Goal: Use online tool/utility: Utilize a website feature to perform a specific function

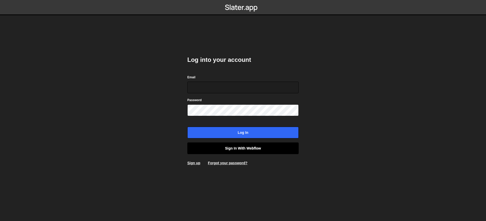
click at [256, 150] on link "Sign in with Webflow" at bounding box center [242, 148] width 111 height 12
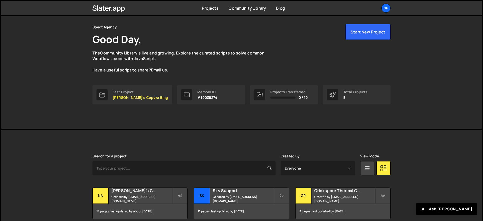
scroll to position [74, 0]
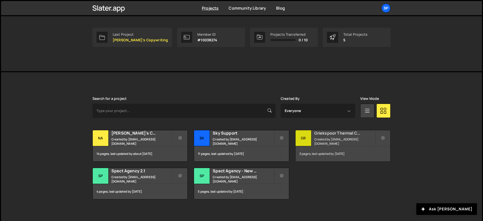
click at [327, 142] on small "Created by account@spectagency.com" at bounding box center [345, 141] width 61 height 9
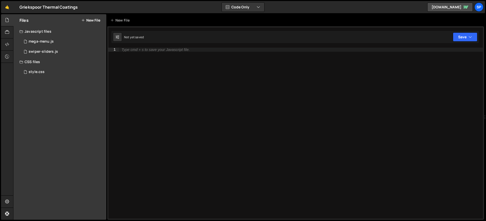
click at [97, 20] on button "New File" at bounding box center [90, 20] width 19 height 4
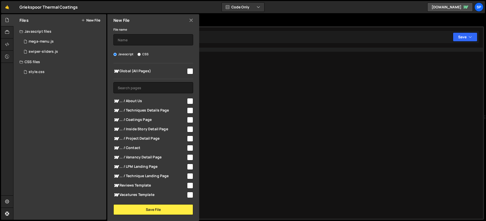
click at [172, 72] on span "Global (All Pages)" at bounding box center [149, 71] width 73 height 6
checkbox input "true"
click at [139, 42] on input "text" at bounding box center [153, 39] width 80 height 11
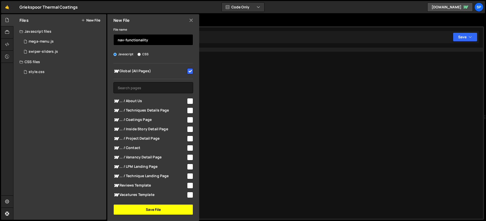
type input "nav-functionality"
click at [149, 207] on button "Save File" at bounding box center [153, 209] width 80 height 11
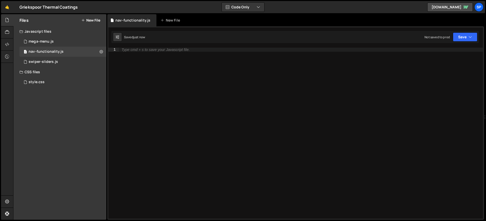
click at [224, 75] on div "Type cmd + s to save your Javascript file." at bounding box center [301, 137] width 364 height 179
paste textarea "</script>"
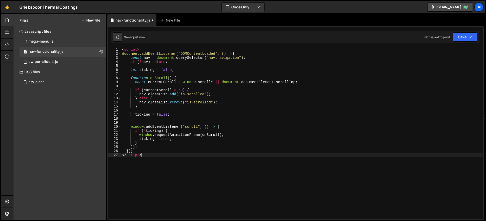
click at [145, 49] on div "< script > document.addEventListener("DOMContentLoaded", () => { const nav = do…" at bounding box center [302, 137] width 362 height 179
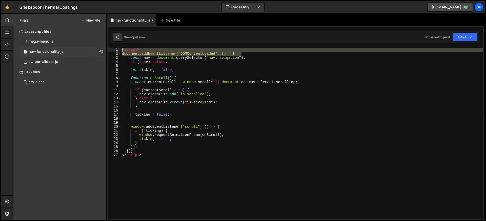
drag, startPoint x: 217, startPoint y: 53, endPoint x: 98, endPoint y: 50, distance: 118.6
click at [98, 50] on div "Files New File Javascript files 1 mega-menu.js 0 1 nav-functionality.js 0 1 swi…" at bounding box center [249, 116] width 472 height 205
type textarea "<script> document.addEventListener("DOMContentLoaded", () => {"
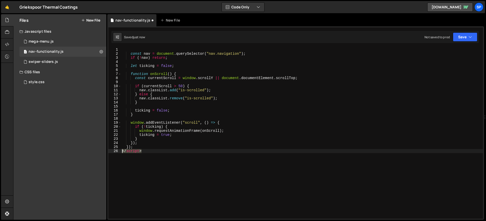
drag, startPoint x: 142, startPoint y: 151, endPoint x: 122, endPoint y: 151, distance: 19.5
click at [122, 151] on div "const nav = document . querySelector ( "nav.navigation" ) ; if ( ! nav ) return…" at bounding box center [302, 137] width 362 height 179
type textarea "</script>"
type textarea "});"
click at [463, 38] on button "Save" at bounding box center [464, 36] width 25 height 9
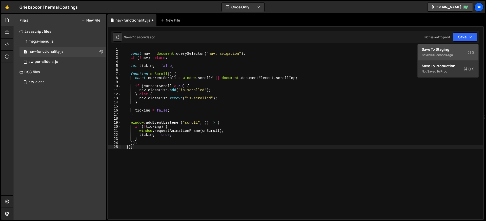
click at [424, 53] on div "Saved 10 seconds ago" at bounding box center [447, 55] width 53 height 6
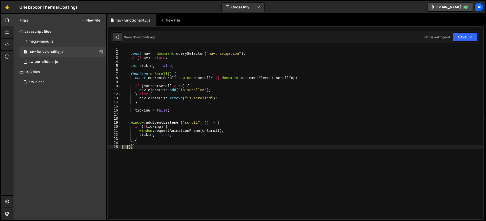
drag, startPoint x: 131, startPoint y: 148, endPoint x: 113, endPoint y: 148, distance: 19.0
click at [113, 148] on div "}); 1 2 3 4 5 6 7 8 9 10 11 12 13 14 15 16 17 18 19 20 21 22 23 24 25 const nav…" at bounding box center [295, 133] width 374 height 171
click at [298, 91] on div "const nav = document . querySelector ( "nav.navigation" ) ; if ( ! nav ) return…" at bounding box center [302, 137] width 362 height 179
type textarea "} });"
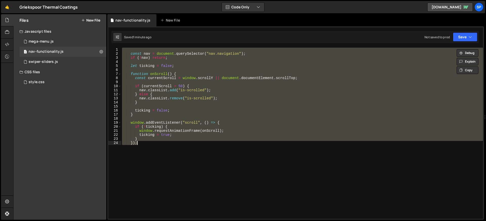
paste textarea
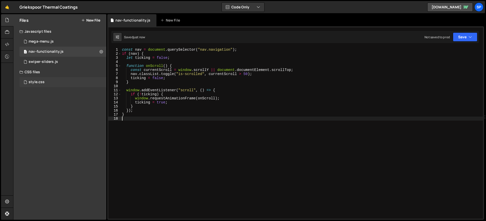
click at [54, 83] on div "style.css 0" at bounding box center [62, 82] width 87 height 10
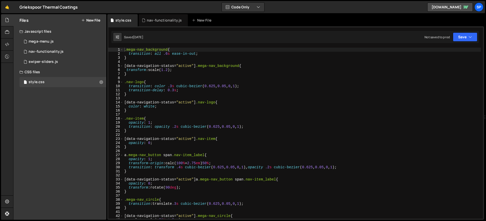
scroll to position [882, 0]
click at [125, 50] on div ".mega-nav_background { transition : all .6 s ease-in-out ; } [ data-navigation-…" at bounding box center [301, 137] width 357 height 179
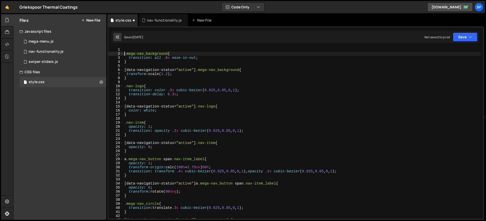
type textarea ".mega-nav_background{"
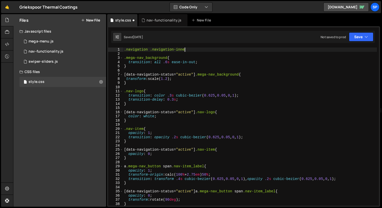
scroll to position [0, 4]
type textarea ".navigation .navigation-inner,"
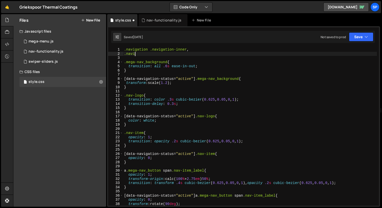
scroll to position [0, 0]
type textarea "."
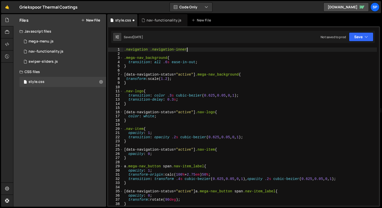
type textarea ".navigation .navigation-inner{"
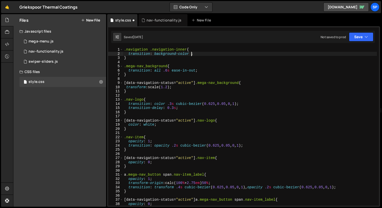
scroll to position [0, 5]
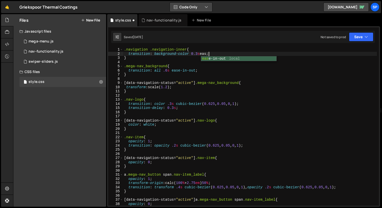
type textarea "transition: background-color 0.3s ease;"
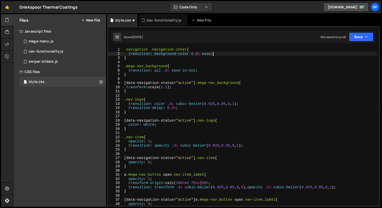
click at [224, 52] on div ".navigation .navigation-inner { transition : background-color 0.3 s ease ; } .m…" at bounding box center [250, 131] width 254 height 167
click at [176, 61] on div ".navigation .navigation-inner { transition : background-color 0.3 s ease ; } .m…" at bounding box center [250, 131] width 254 height 167
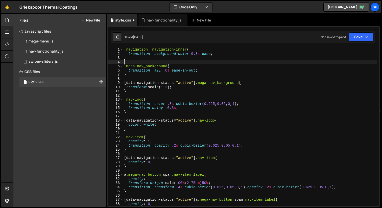
click at [176, 58] on div ".navigation .navigation-inner { transition : background-color 0.3 s ease ; } .m…" at bounding box center [250, 131] width 254 height 167
type textarea "}"
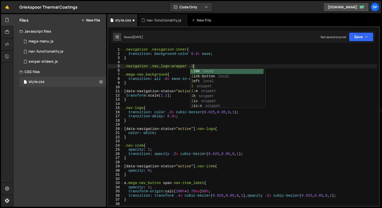
scroll to position [0, 5]
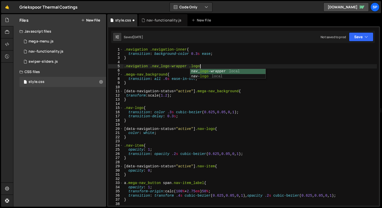
type textarea ".navigation .nav_logo-wrapper .logo{"
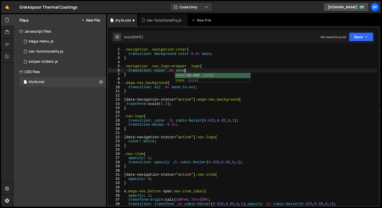
scroll to position [0, 4]
type textarea "transition: color .3s ease;"
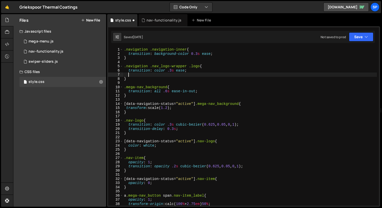
scroll to position [0, 0]
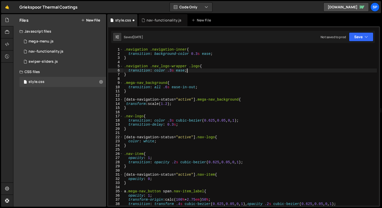
type textarea "}"
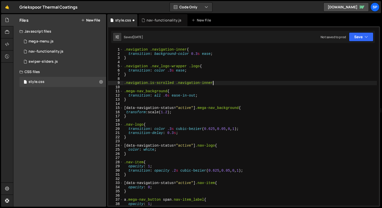
scroll to position [0, 6]
type textarea ".navigation.is-scrolled .navigation-inner{"
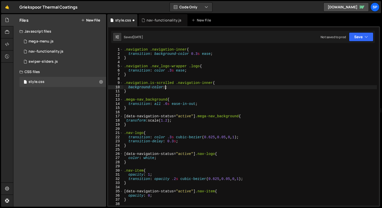
scroll to position [0, 3]
paste textarea "var(--colors-primary--gtc-red);"
type textarea "}"
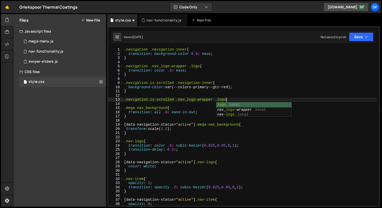
scroll to position [0, 7]
type textarea ".navigation.is-scrolled .nav_logo-wrapper .logo{"
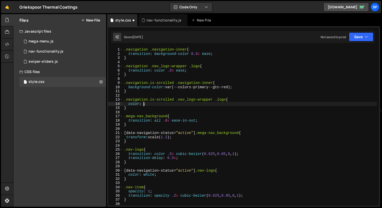
scroll to position [0, 1]
paste textarea "var(--colors-secondary--white)"
type textarea "color: var(--colors-secondary--white);"
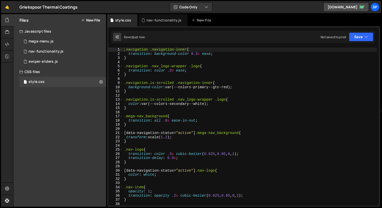
scroll to position [898, 0]
